Goal: Task Accomplishment & Management: Use online tool/utility

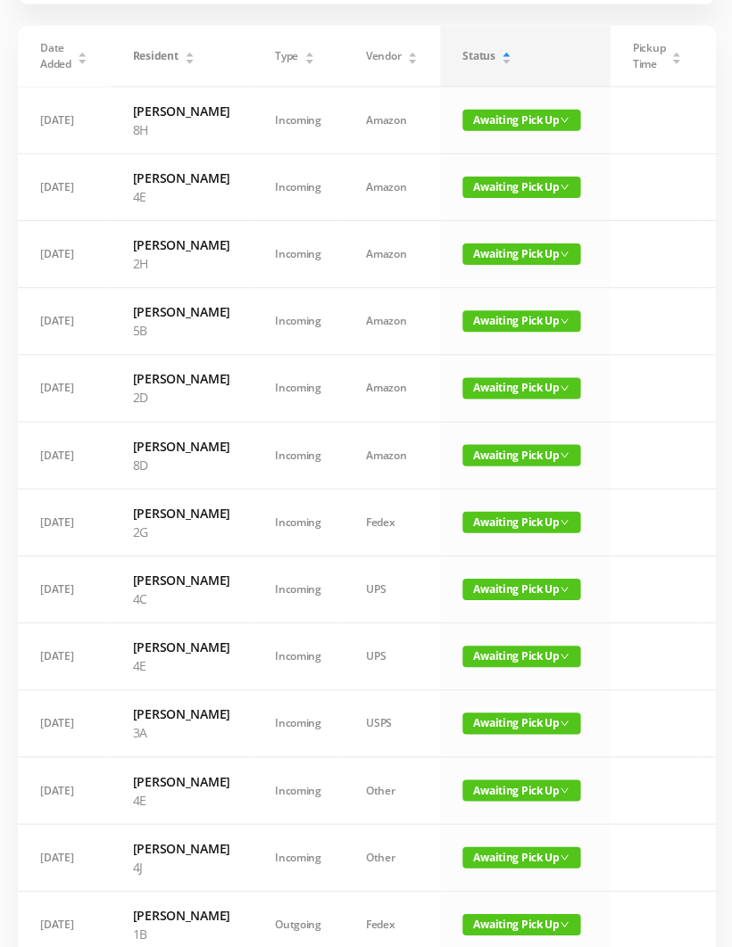
scroll to position [140, 0]
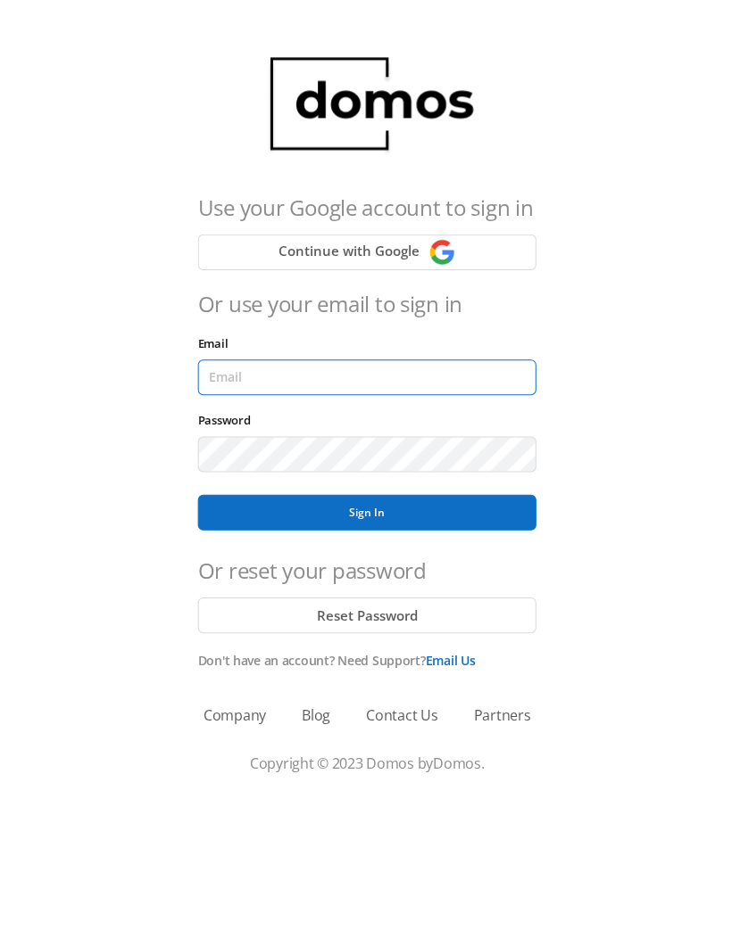
type input "[EMAIL_ADDRESS][DOMAIN_NAME]"
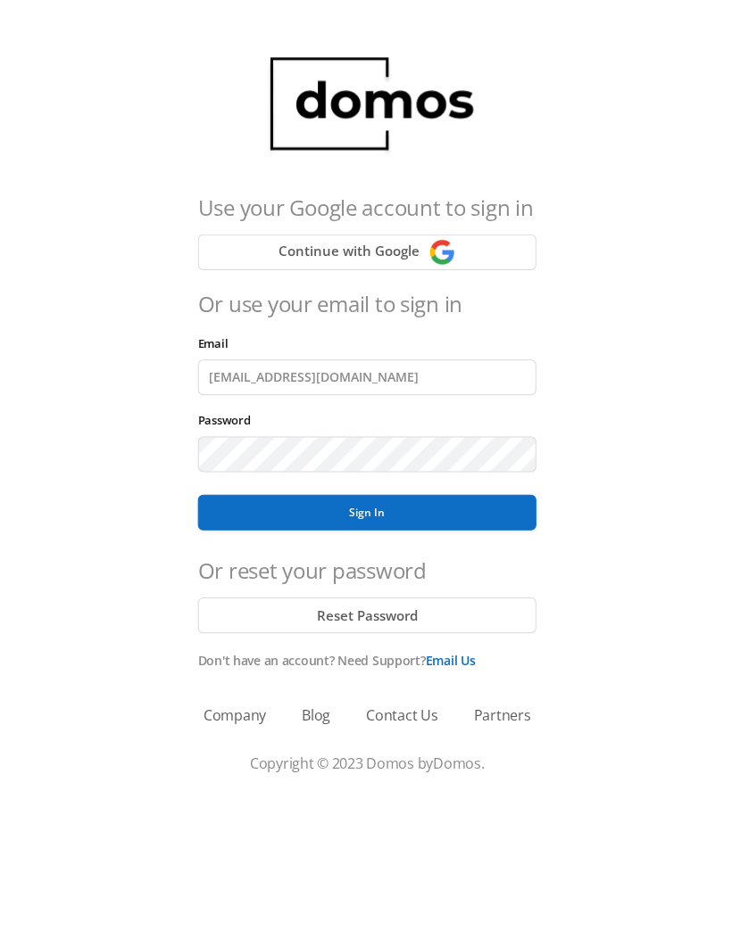
click at [366, 511] on button "Sign In" at bounding box center [365, 511] width 337 height 36
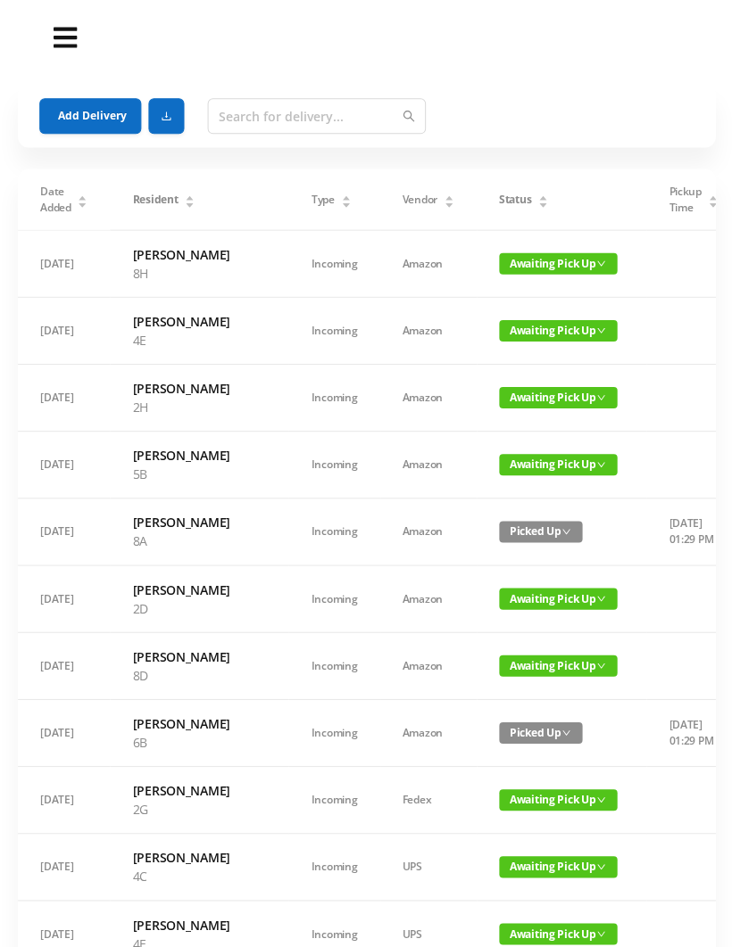
click at [104, 116] on button "Add Delivery" at bounding box center [90, 116] width 102 height 36
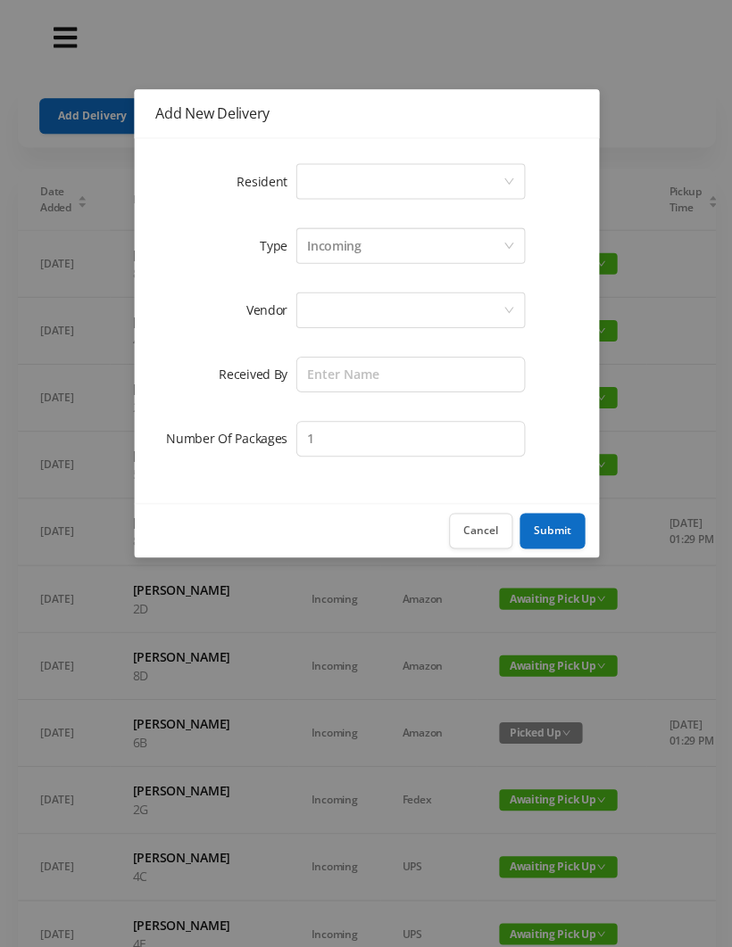
click at [467, 522] on button "Cancel" at bounding box center [479, 530] width 63 height 36
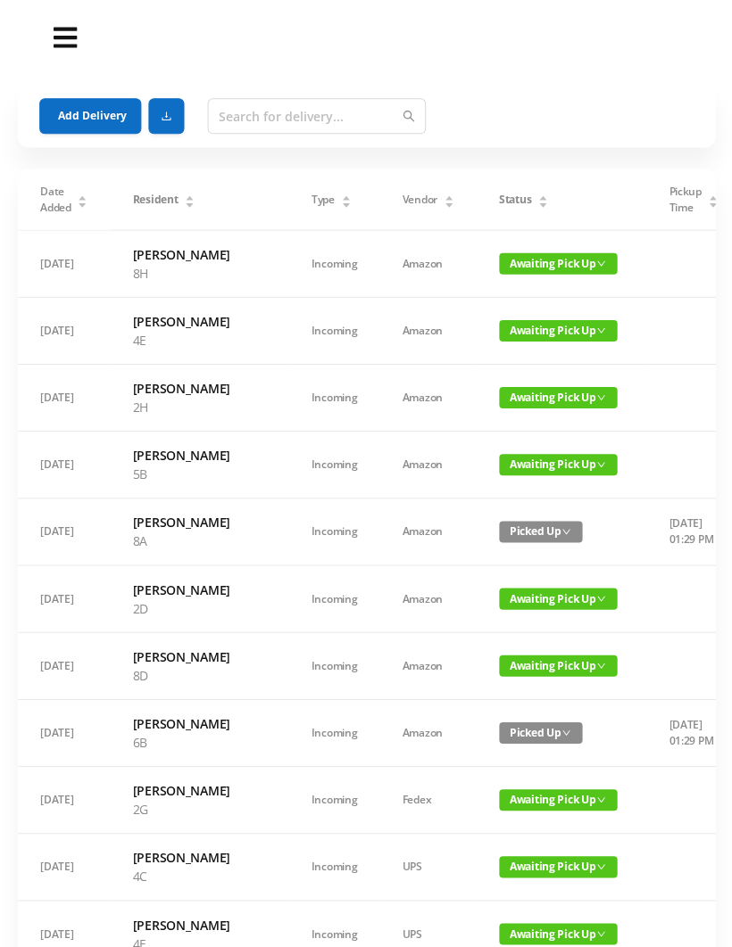
click at [98, 106] on button "Add Delivery" at bounding box center [90, 116] width 102 height 36
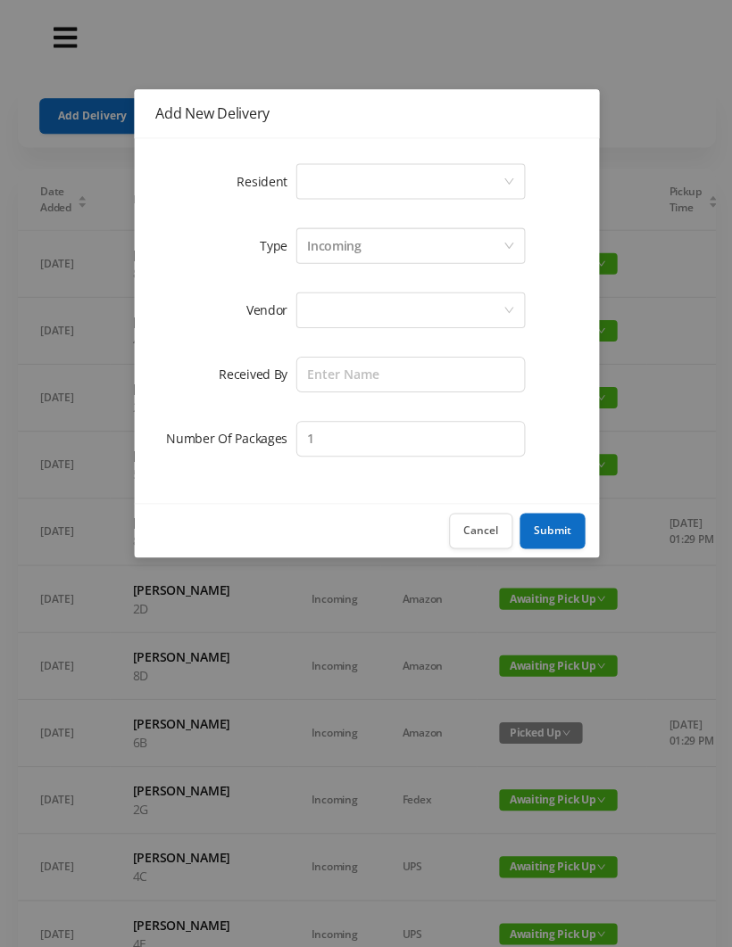
click at [348, 178] on div "Select a person" at bounding box center [403, 181] width 195 height 34
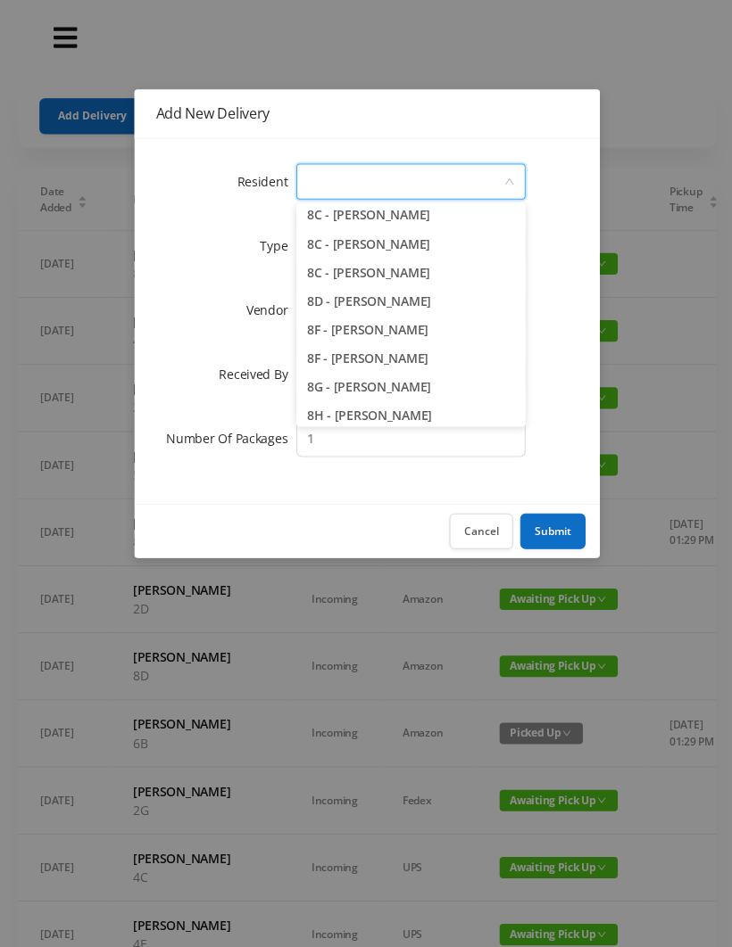
scroll to position [2489, 0]
click at [476, 527] on button "Cancel" at bounding box center [479, 530] width 63 height 36
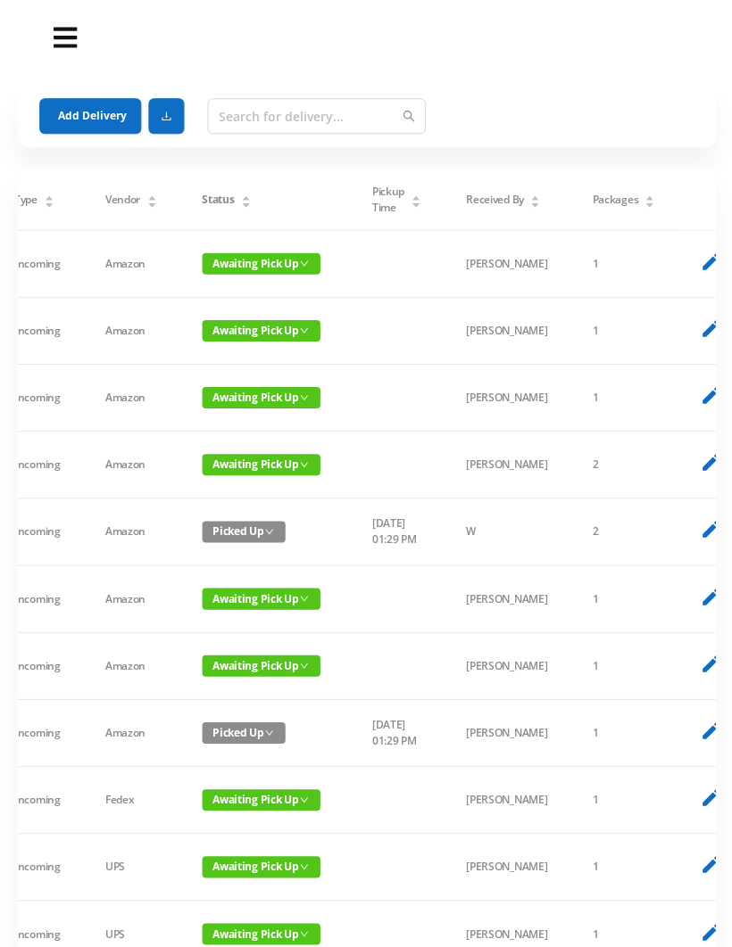
scroll to position [0, 294]
click at [731, 674] on icon "delete" at bounding box center [742, 662] width 22 height 22
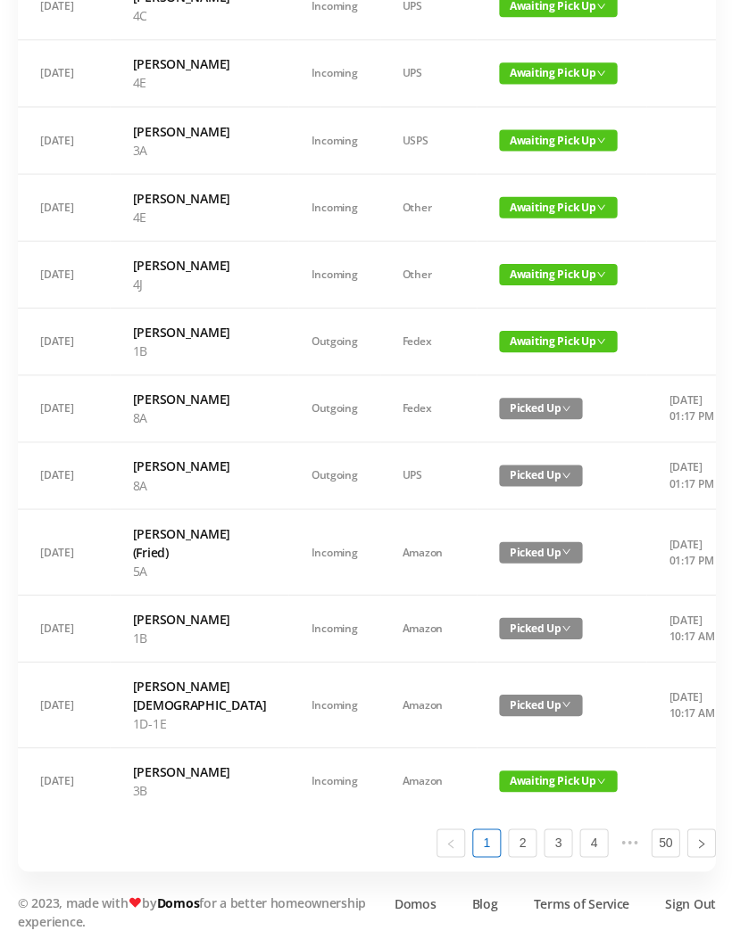
scroll to position [995, 0]
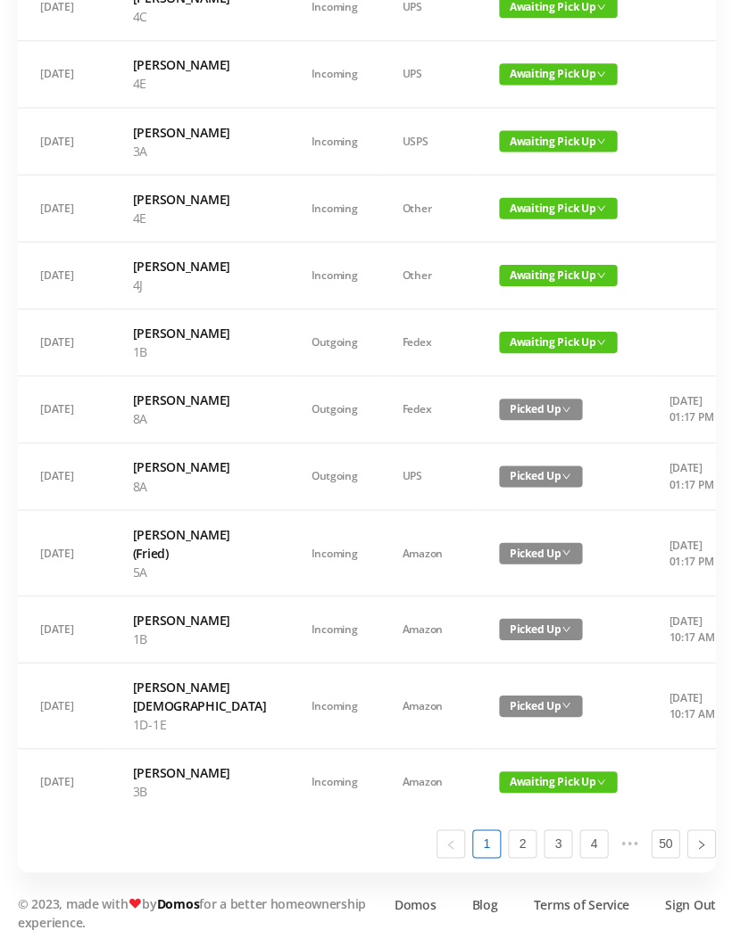
click at [505, 791] on span "Awaiting Pick Up" at bounding box center [557, 780] width 118 height 21
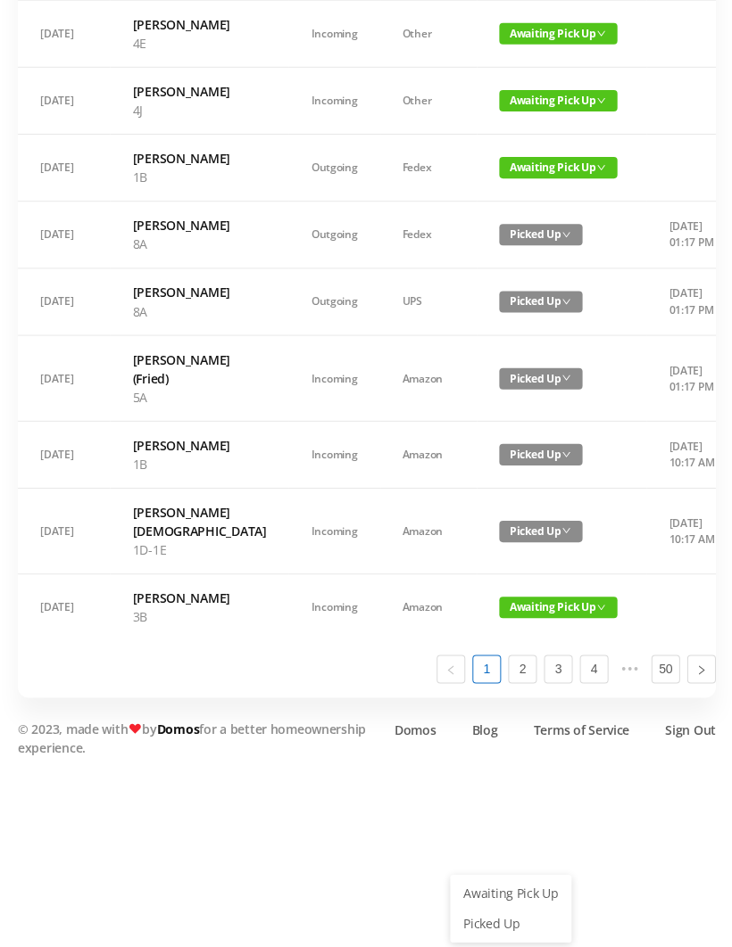
click at [501, 908] on link "Picked Up" at bounding box center [509, 922] width 116 height 29
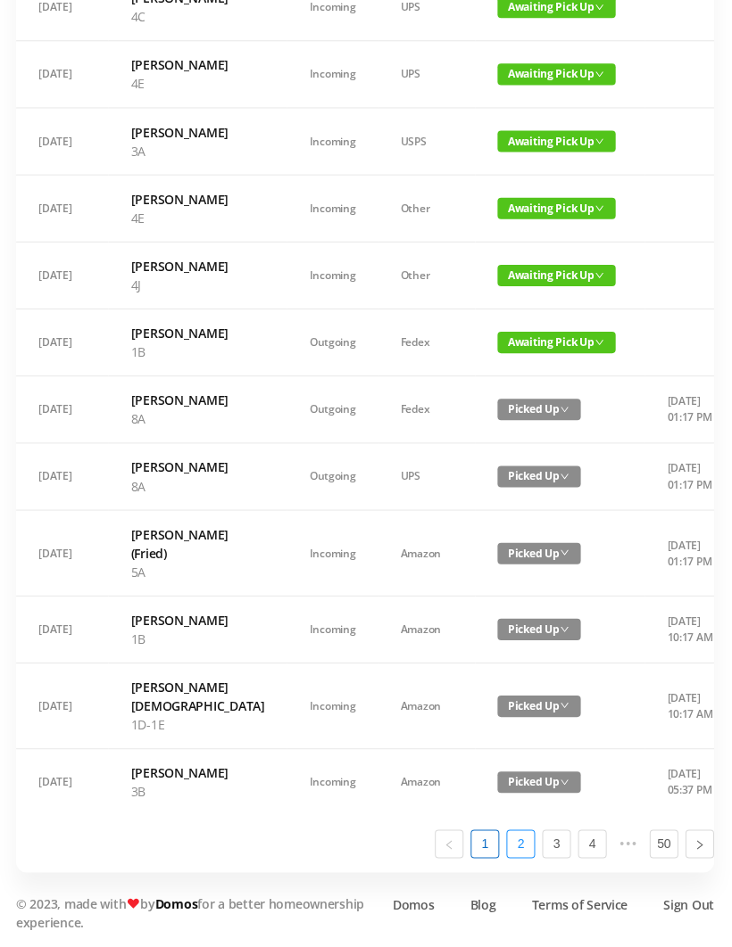
click at [523, 856] on link "2" at bounding box center [521, 842] width 27 height 27
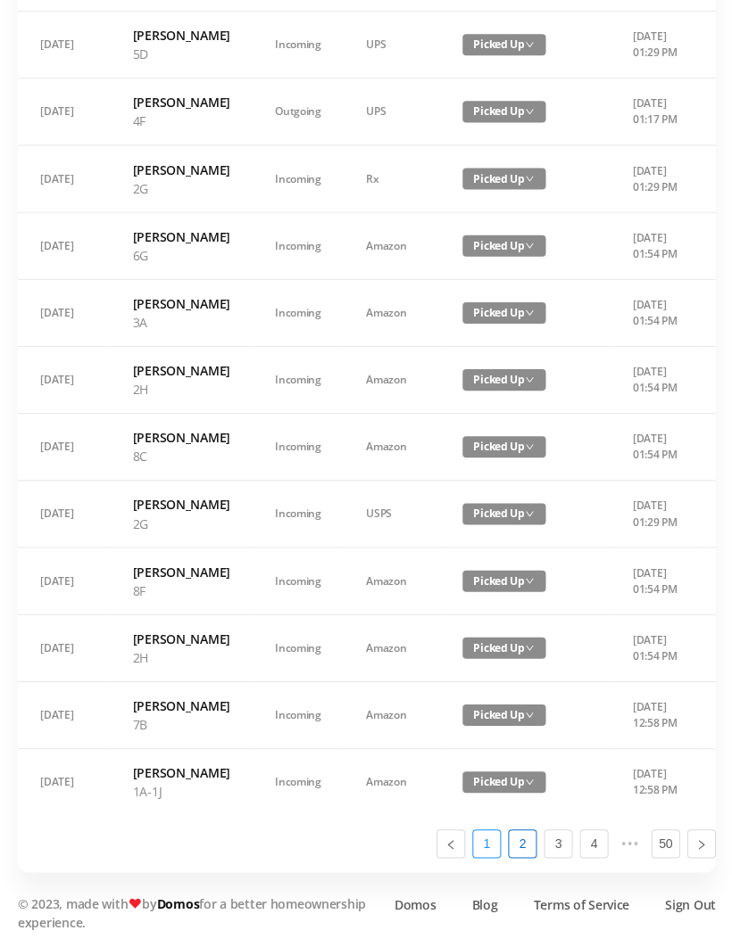
click at [480, 856] on link "1" at bounding box center [485, 842] width 27 height 27
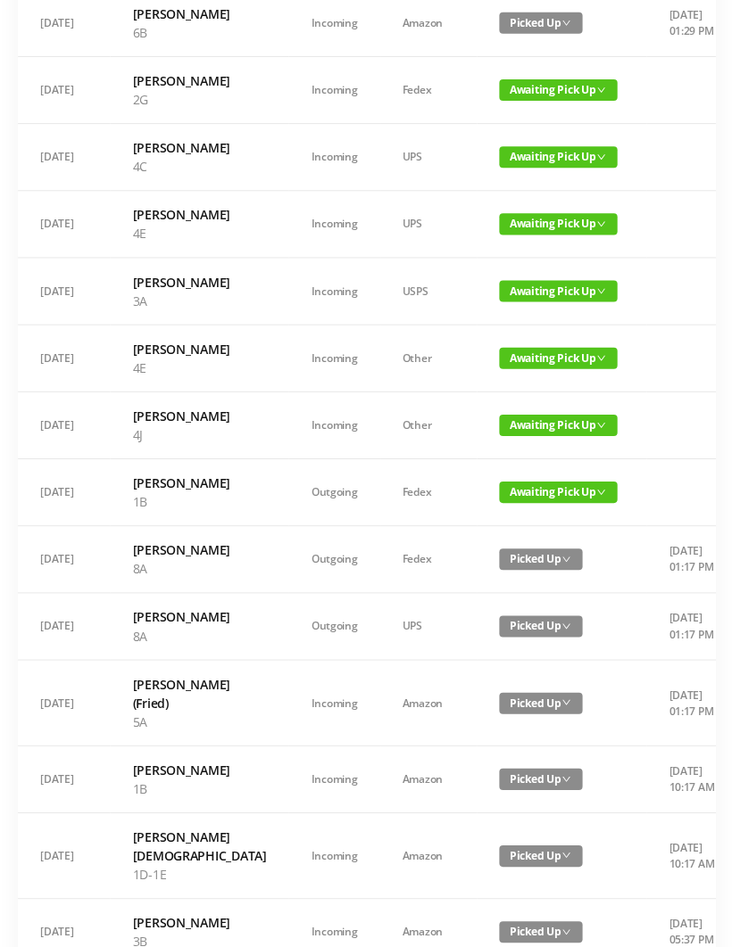
scroll to position [642, 0]
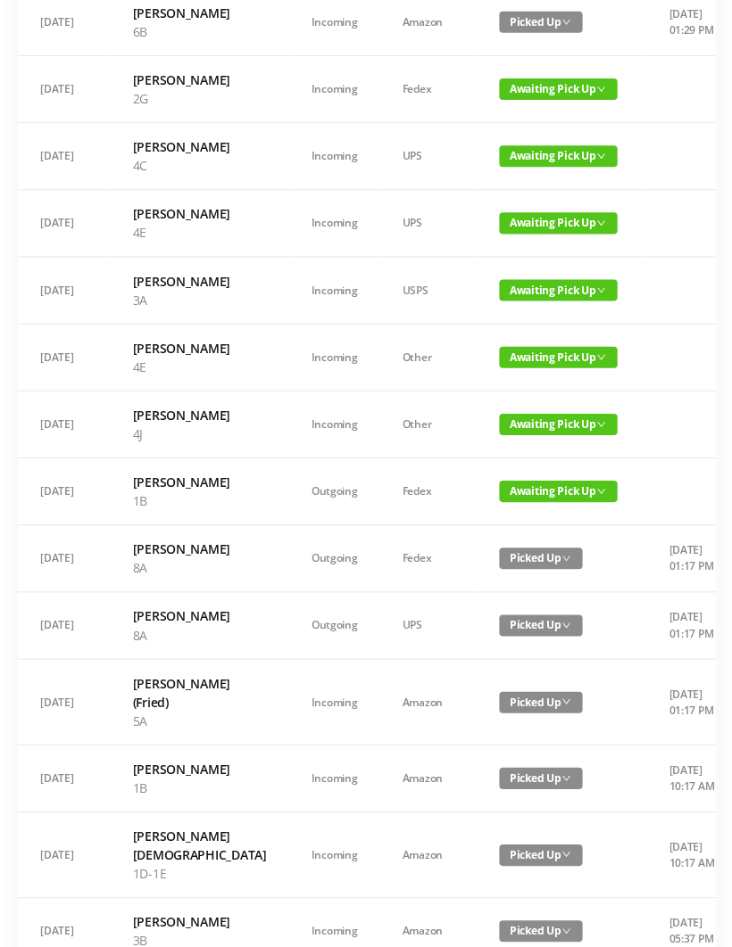
click at [506, 368] on span "Awaiting Pick Up" at bounding box center [557, 356] width 118 height 21
click at [485, 580] on link "Picked Up" at bounding box center [509, 579] width 116 height 29
click at [501, 301] on span "Awaiting Pick Up" at bounding box center [557, 289] width 118 height 21
click at [491, 500] on link "Picked Up" at bounding box center [509, 503] width 116 height 29
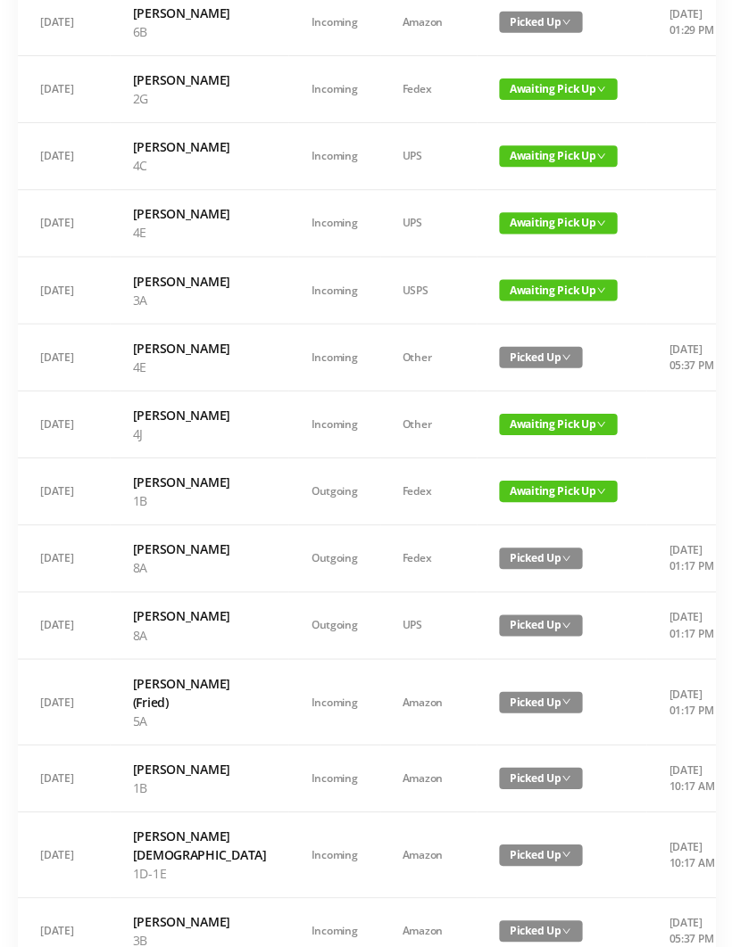
click at [500, 234] on span "Awaiting Pick Up" at bounding box center [557, 222] width 118 height 21
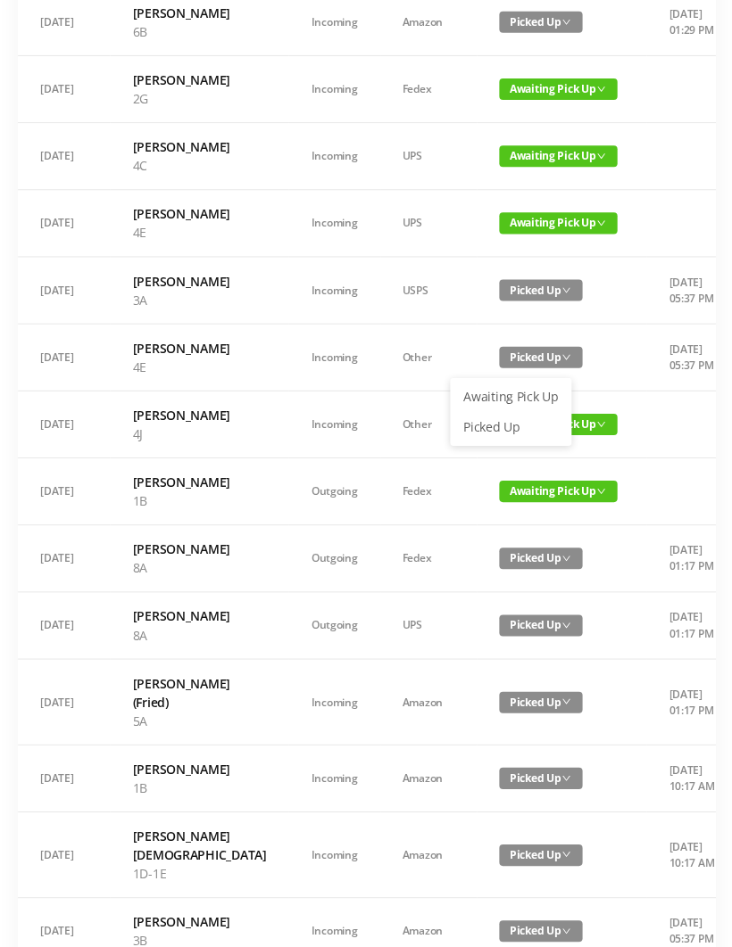
click at [480, 425] on link "Picked Up" at bounding box center [509, 426] width 116 height 29
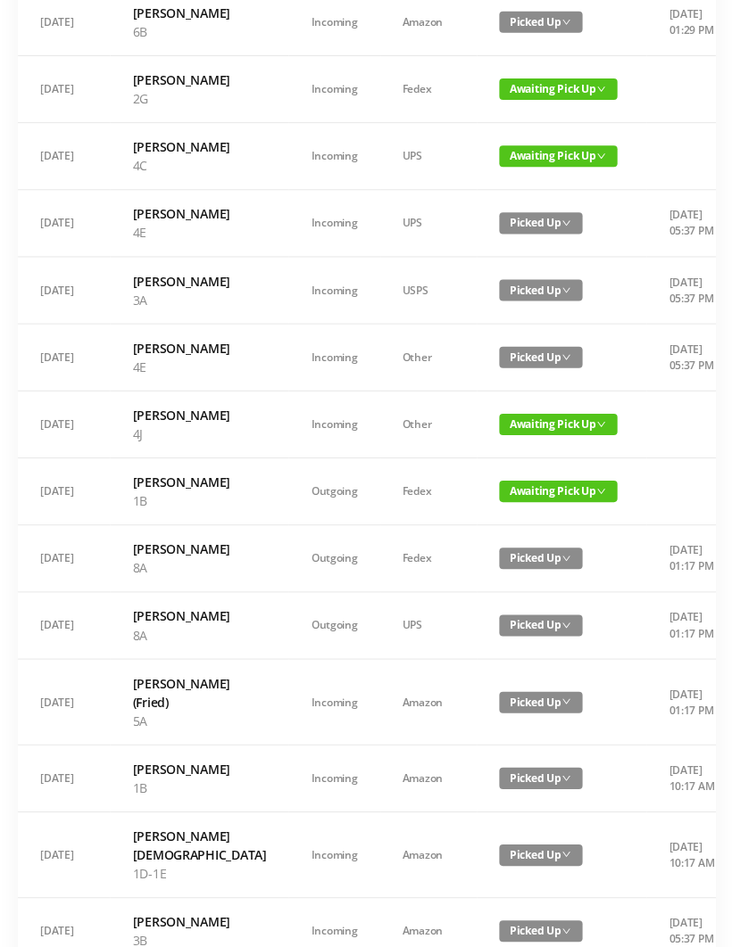
click at [498, 100] on span "Awaiting Pick Up" at bounding box center [557, 89] width 118 height 21
click at [486, 259] on link "Picked Up" at bounding box center [509, 265] width 116 height 29
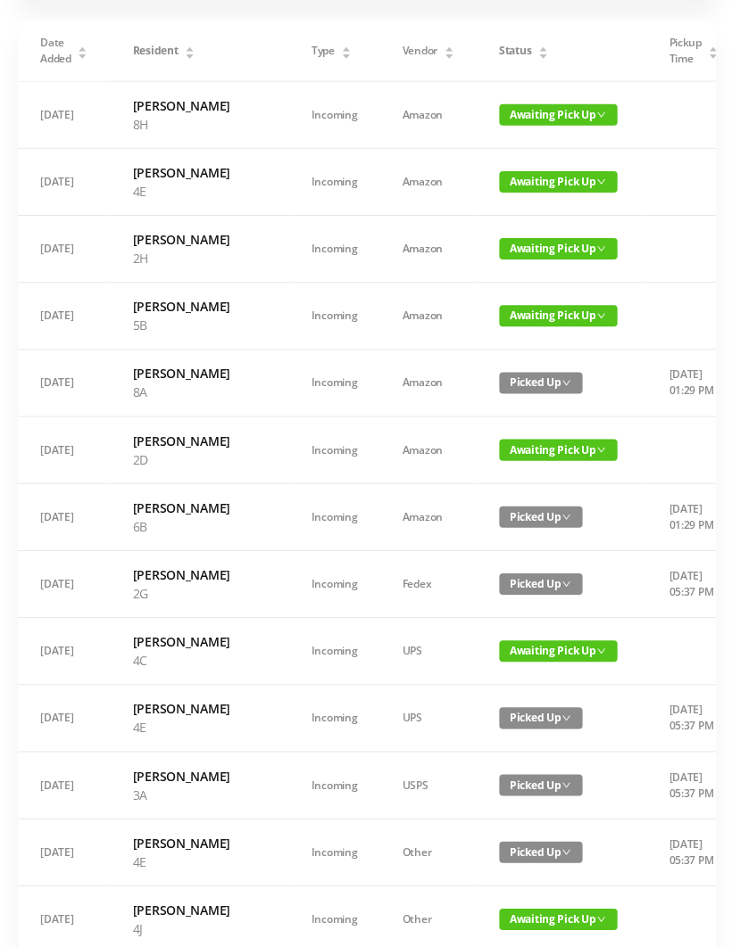
scroll to position [149, 0]
click at [498, 192] on span "Awaiting Pick Up" at bounding box center [557, 180] width 118 height 21
click at [492, 264] on link "Picked Up" at bounding box center [509, 272] width 116 height 29
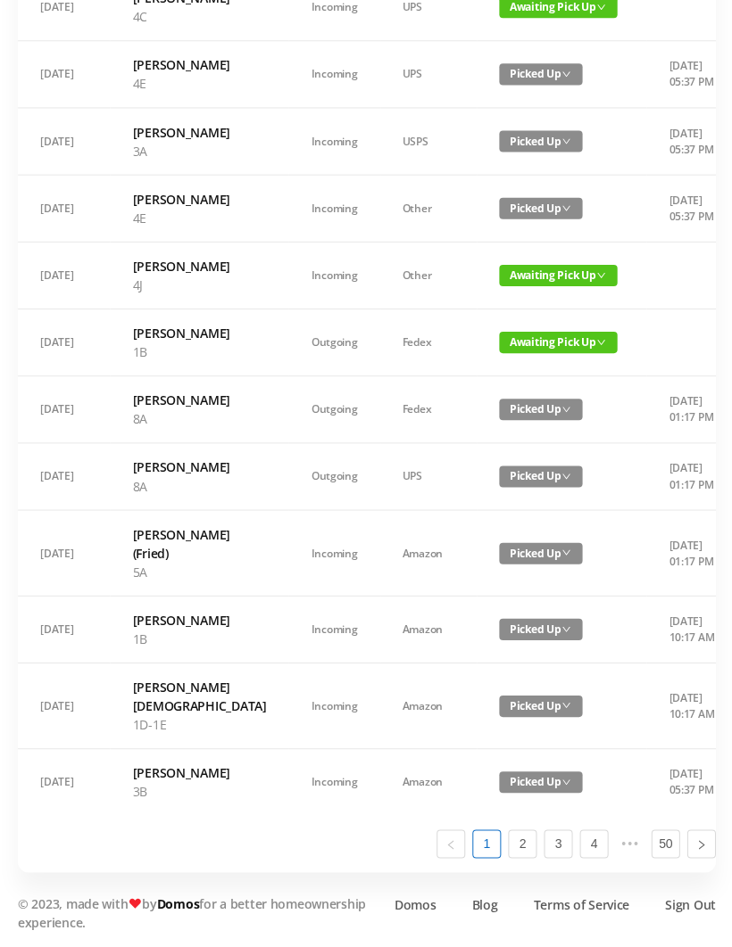
scroll to position [995, 0]
